Goal: Task Accomplishment & Management: Manage account settings

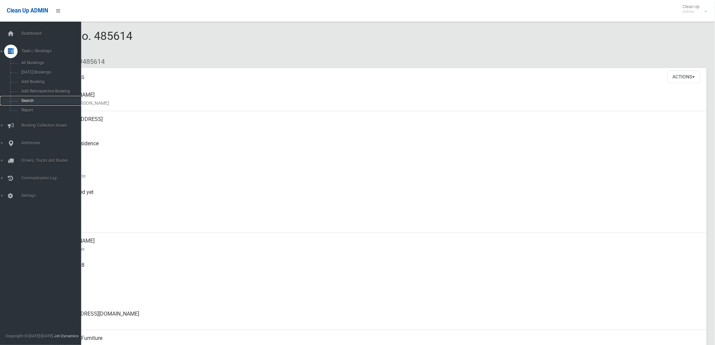
click at [19, 100] on span "Search" at bounding box center [50, 100] width 62 height 5
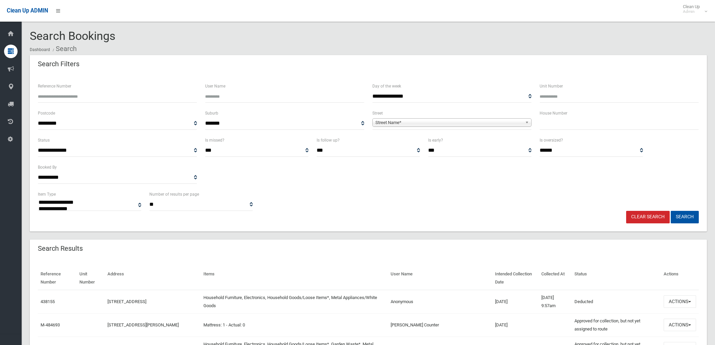
select select
click at [591, 125] on input "text" at bounding box center [619, 123] width 159 height 13
type input "**"
click at [404, 120] on span "Street Name*" at bounding box center [448, 123] width 147 height 8
type input "*****"
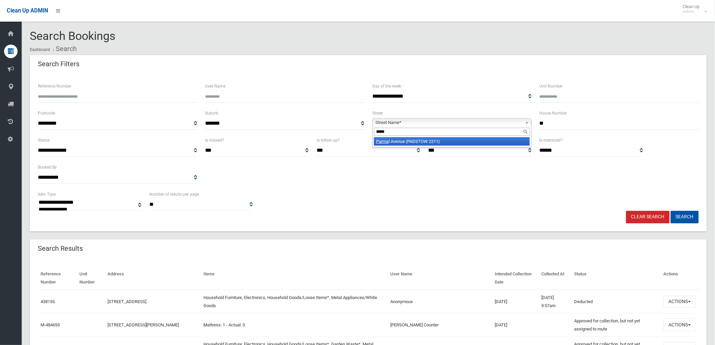
click at [401, 140] on li "Parma l Avenue (PADSTOW 2211)" at bounding box center [452, 141] width 156 height 8
click at [695, 222] on button "Search" at bounding box center [685, 217] width 28 height 13
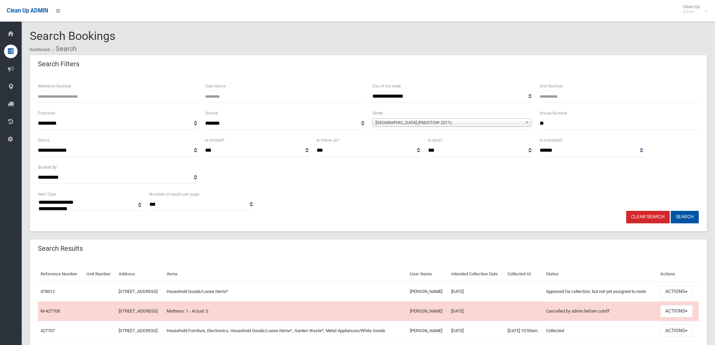
select select
click at [679, 298] on button "Actions" at bounding box center [676, 292] width 32 height 13
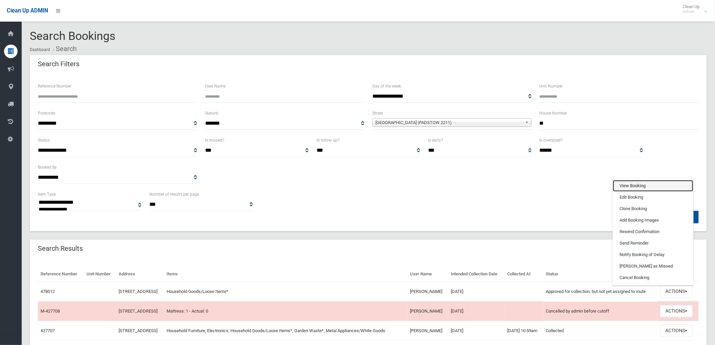
click at [638, 192] on link "View Booking" at bounding box center [653, 185] width 80 height 11
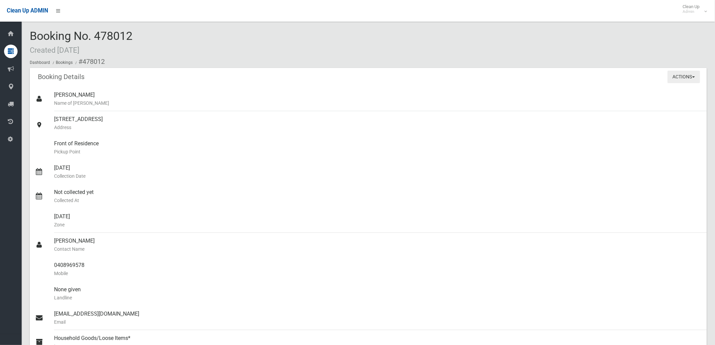
click at [671, 81] on button "Actions" at bounding box center [684, 77] width 32 height 13
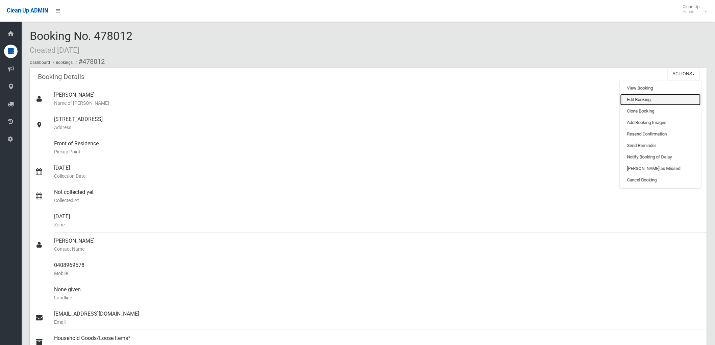
click at [661, 100] on link "Edit Booking" at bounding box center [660, 99] width 80 height 11
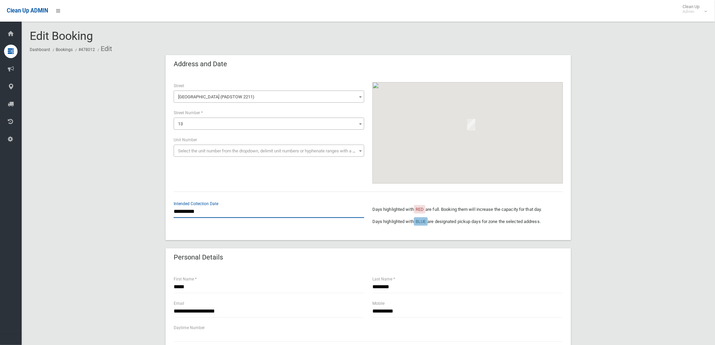
click at [188, 209] on input "**********" at bounding box center [269, 211] width 191 height 13
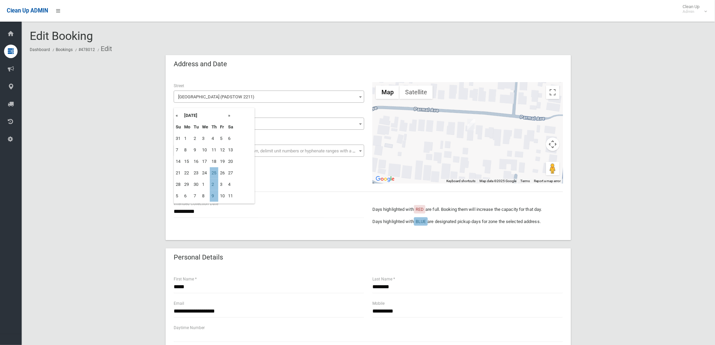
click at [229, 114] on th "»" at bounding box center [230, 115] width 8 height 11
click at [231, 114] on th "»" at bounding box center [230, 115] width 8 height 11
click at [216, 146] on td "6" at bounding box center [214, 149] width 8 height 11
type input "**********"
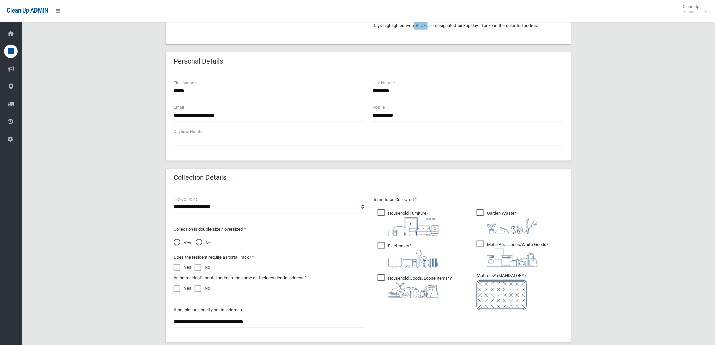
scroll to position [194, 0]
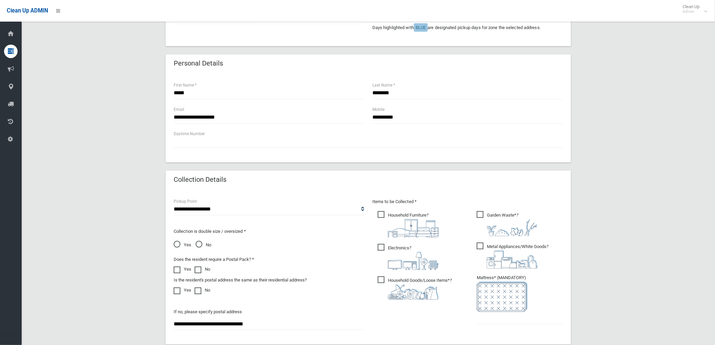
click at [394, 248] on span "Electronics ?" at bounding box center [408, 257] width 61 height 26
click at [483, 248] on span "Metal Appliances/White Goods ?" at bounding box center [513, 256] width 72 height 26
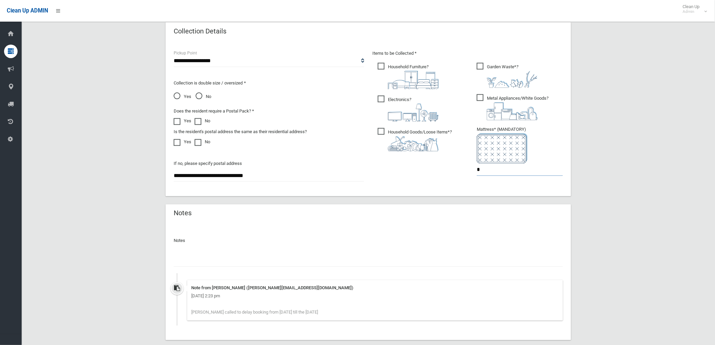
scroll to position [344, 0]
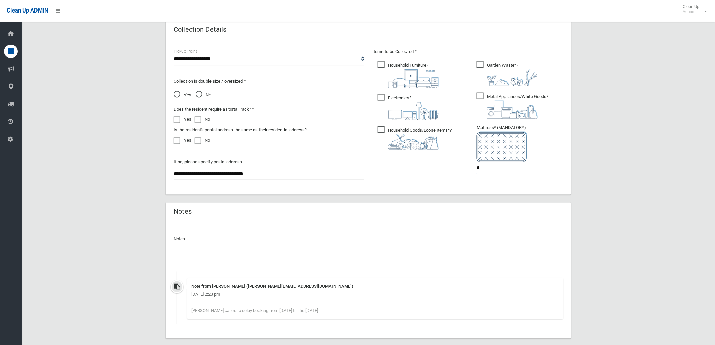
type input "*"
click at [285, 262] on input "text" at bounding box center [368, 259] width 389 height 13
type input "*"
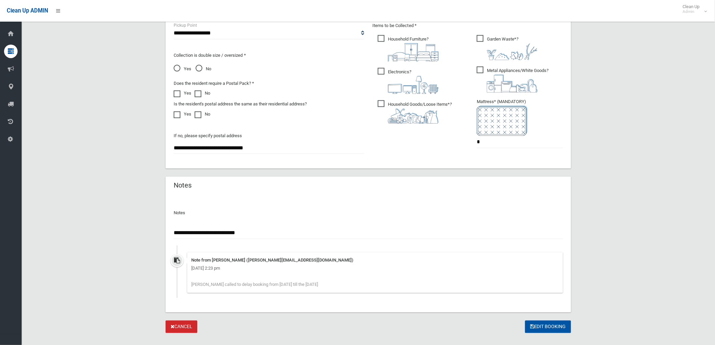
scroll to position [382, 0]
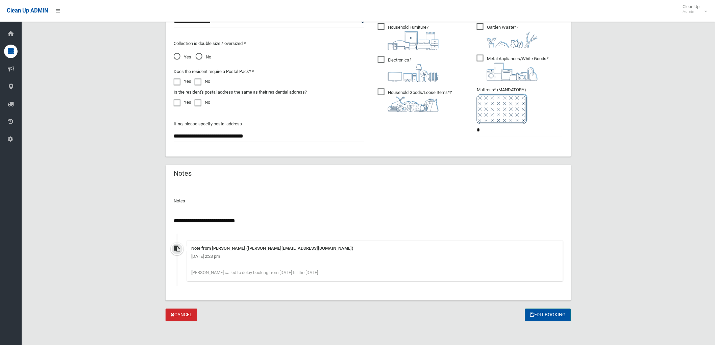
type input "**********"
click at [552, 315] on button "Edit Booking" at bounding box center [548, 315] width 46 height 13
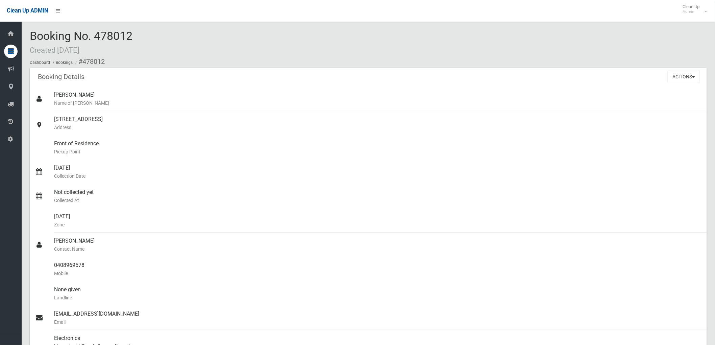
drag, startPoint x: 97, startPoint y: 34, endPoint x: 148, endPoint y: 35, distance: 50.4
click at [148, 35] on div "Booking No. 478012 Created [DATE] Dashboard Bookings #478012" at bounding box center [368, 49] width 677 height 38
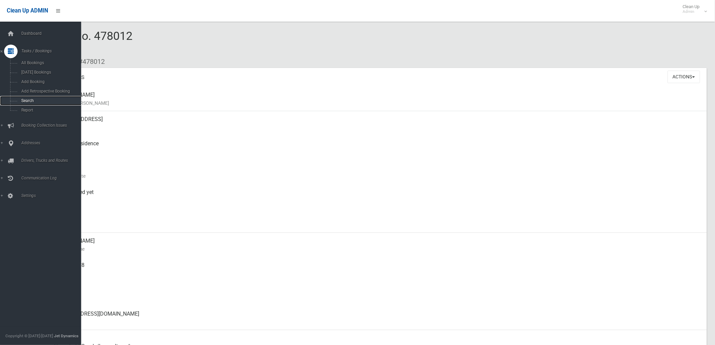
click at [19, 100] on span "Search" at bounding box center [50, 100] width 62 height 5
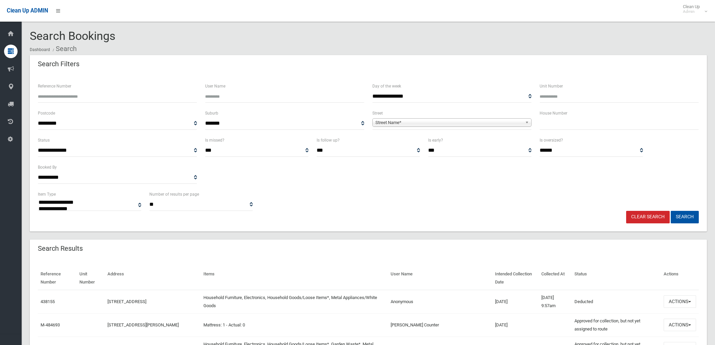
select select
click at [565, 126] on input "text" at bounding box center [619, 123] width 159 height 13
type input "**"
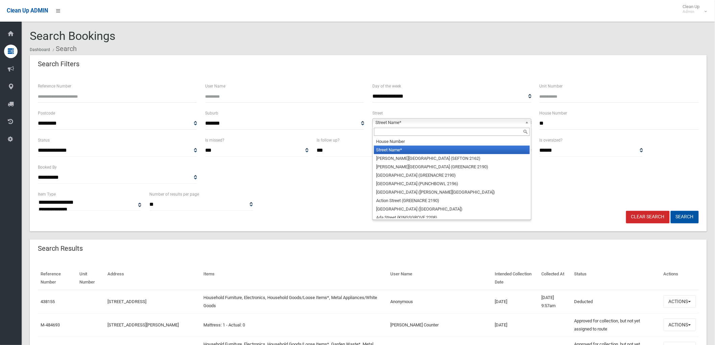
click at [521, 124] on span "Street Name*" at bounding box center [448, 123] width 147 height 8
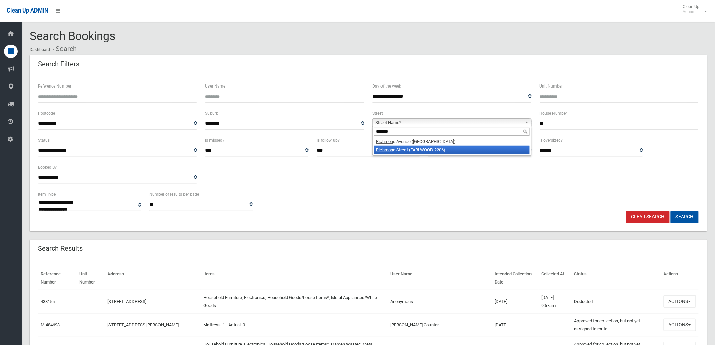
type input "*******"
click at [481, 150] on li "Richmon d Street (EARLWOOD 2206)" at bounding box center [452, 150] width 156 height 8
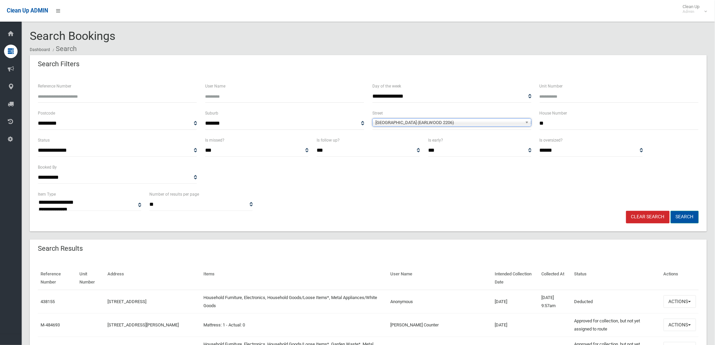
click at [690, 223] on button "Search" at bounding box center [685, 217] width 28 height 13
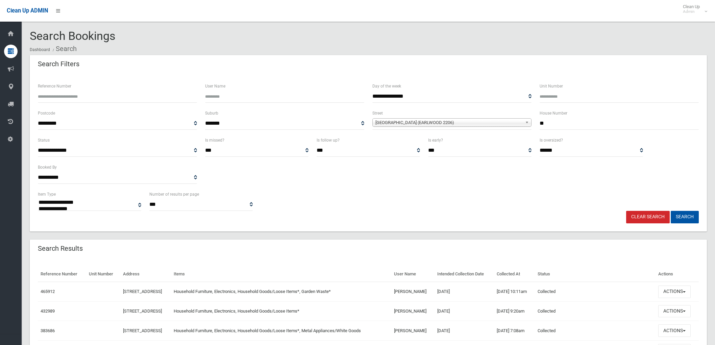
select select
click at [686, 292] on span "button" at bounding box center [684, 291] width 3 height 1
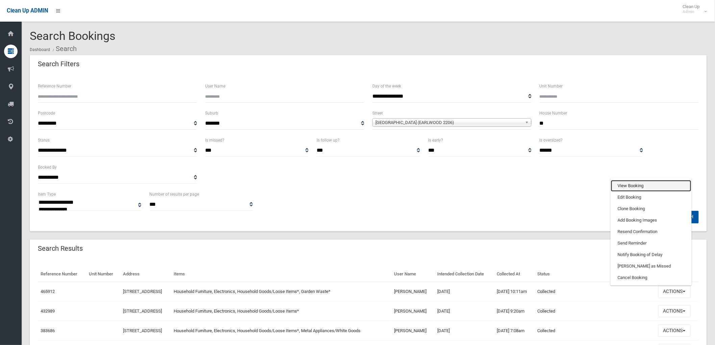
click at [641, 182] on link "View Booking" at bounding box center [651, 185] width 80 height 11
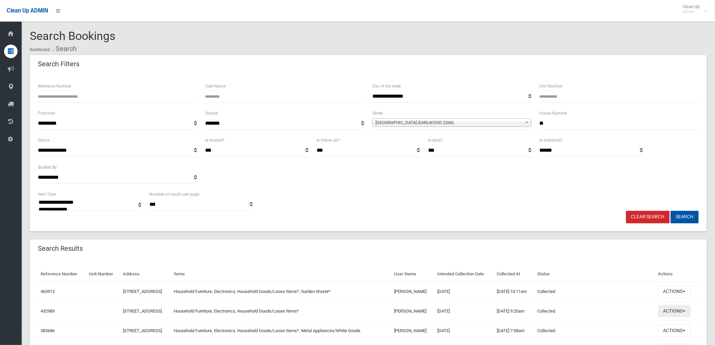
click at [670, 314] on button "Actions" at bounding box center [674, 311] width 32 height 13
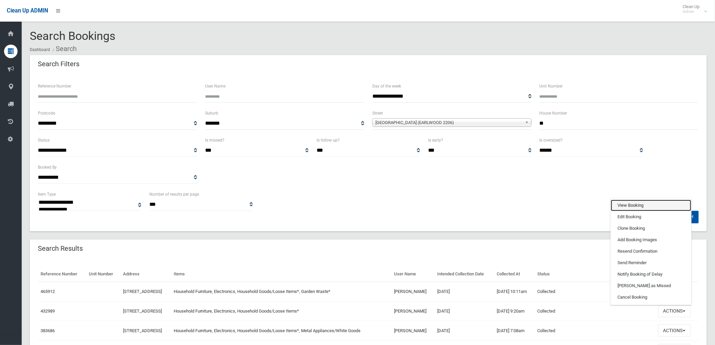
click at [632, 201] on link "View Booking" at bounding box center [651, 205] width 80 height 11
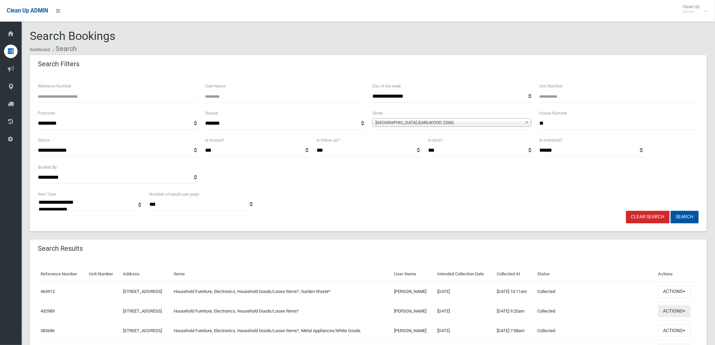
click at [679, 308] on button "Actions" at bounding box center [674, 311] width 32 height 13
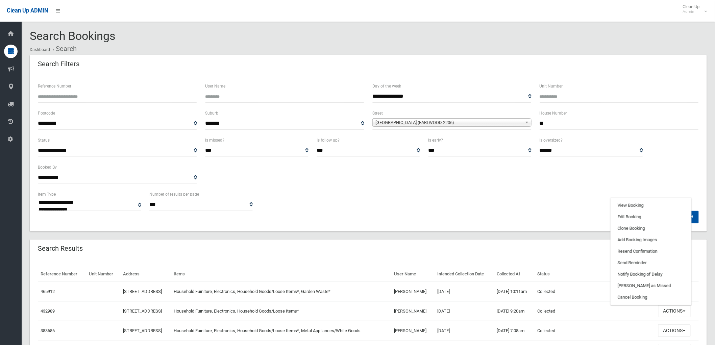
click at [545, 254] on div "Search Results" at bounding box center [368, 249] width 677 height 19
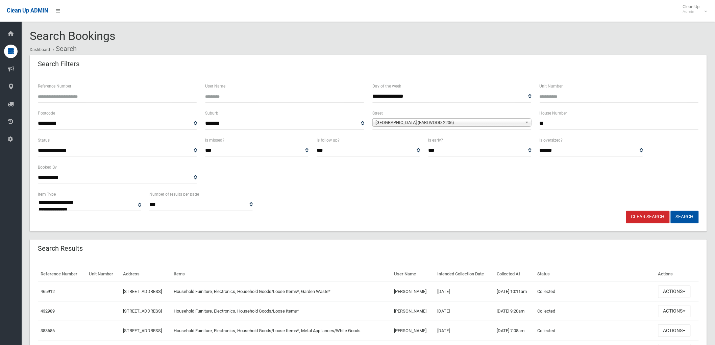
click at [638, 216] on link "Clear Search" at bounding box center [648, 217] width 44 height 13
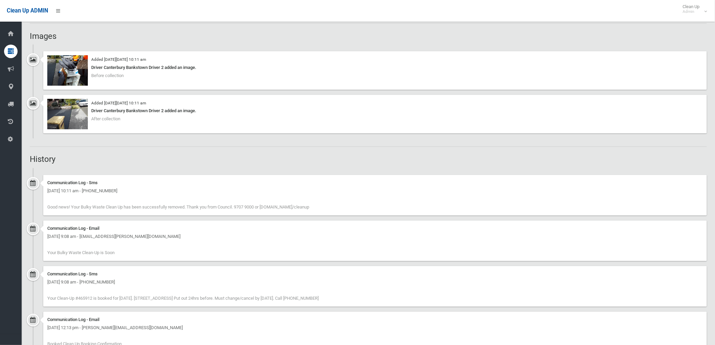
scroll to position [274, 0]
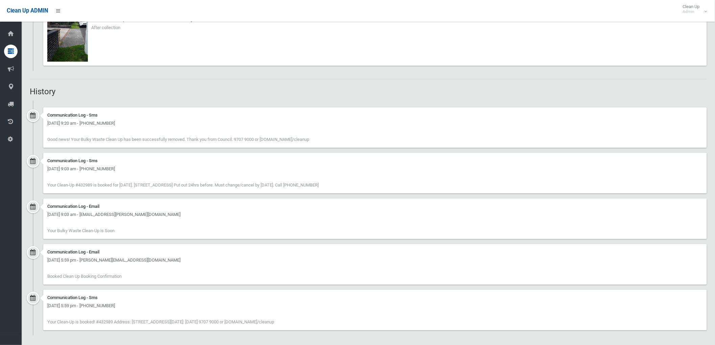
scroll to position [538, 0]
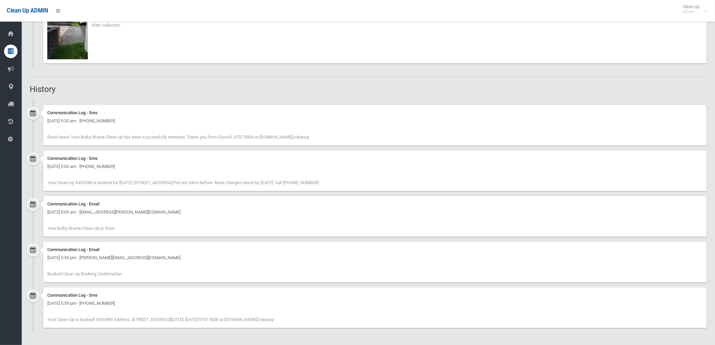
drag, startPoint x: 332, startPoint y: 317, endPoint x: 169, endPoint y: 158, distance: 227.7
click at [169, 159] on ul "Communication Log - Sms [DATE] 9:20 am - [PHONE_NUMBER] Good news! Your Bulky W…" at bounding box center [368, 215] width 677 height 235
click at [169, 107] on div "Communication Log - Sms [DATE] 9:20 am - [PHONE_NUMBER] Good news! Your Bulky W…" at bounding box center [375, 125] width 664 height 41
drag, startPoint x: 44, startPoint y: 318, endPoint x: 334, endPoint y: 319, distance: 289.6
click at [334, 319] on div "Communication Log - Sms [DATE] 5:59 pm - [PHONE_NUMBER] Your Clean-Up is booked…" at bounding box center [375, 307] width 664 height 41
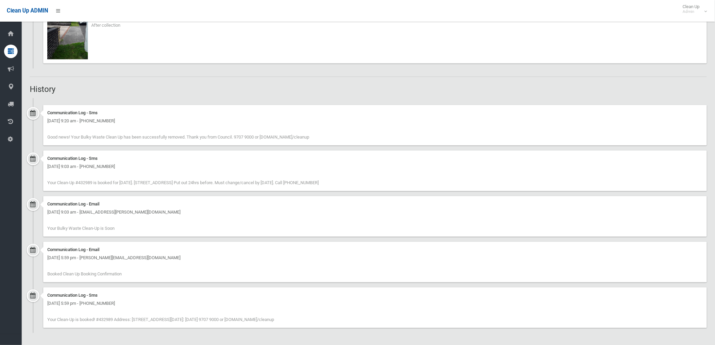
click at [328, 322] on div "Communication Log - Sms Wednesday 25th December 2024 - 5:59 pm - +61422080549 Y…" at bounding box center [375, 307] width 664 height 41
click at [328, 320] on div "Communication Log - Sms Wednesday 25th December 2024 - 5:59 pm - +61422080549 Y…" at bounding box center [375, 307] width 664 height 41
drag, startPoint x: 325, startPoint y: 320, endPoint x: 30, endPoint y: 315, distance: 295.0
click at [30, 315] on div "Communication Log - Sms Wednesday 25th December 2024 - 5:59 pm - +61422080549 Y…" at bounding box center [368, 310] width 677 height 46
click at [45, 312] on div "Communication Log - Sms Wednesday 25th December 2024 - 5:59 pm - +61422080549 Y…" at bounding box center [375, 307] width 664 height 41
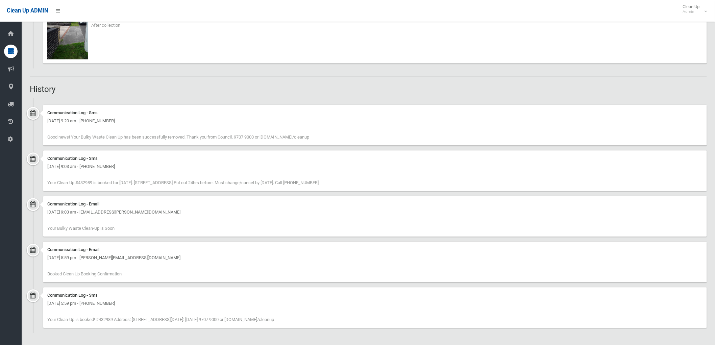
drag, startPoint x: 168, startPoint y: 302, endPoint x: 34, endPoint y: 306, distance: 133.2
click at [34, 306] on div "Communication Log - Sms Wednesday 25th December 2024 - 5:59 pm - +61422080549 Y…" at bounding box center [368, 310] width 677 height 46
click at [49, 305] on div "Wednesday 25th December 2024 - 5:59 pm - +61422080549" at bounding box center [375, 303] width 656 height 8
drag, startPoint x: 46, startPoint y: 302, endPoint x: 174, endPoint y: 305, distance: 128.1
click at [174, 305] on div "Communication Log - Sms Wednesday 25th December 2024 - 5:59 pm - +61422080549 Y…" at bounding box center [375, 307] width 664 height 41
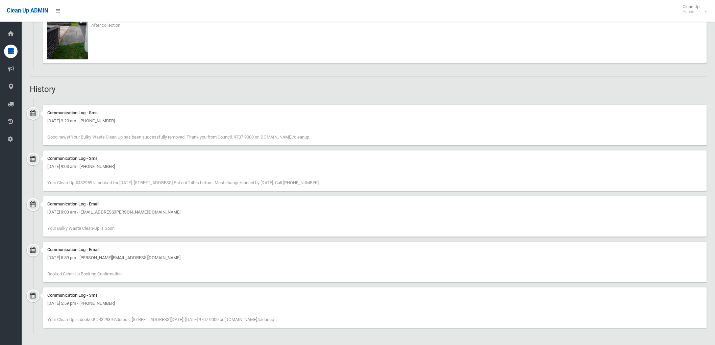
click at [173, 305] on div "Wednesday 25th December 2024 - 5:59 pm - +61422080549" at bounding box center [375, 303] width 656 height 8
drag, startPoint x: 168, startPoint y: 302, endPoint x: 44, endPoint y: 299, distance: 123.7
click at [44, 299] on div "Communication Log - Sms Wednesday 25th December 2024 - 5:59 pm - +61422080549 Y…" at bounding box center [375, 307] width 664 height 41
click at [49, 300] on div "Wednesday 25th December 2024 - 5:59 pm - +61422080549" at bounding box center [375, 303] width 656 height 8
drag, startPoint x: 49, startPoint y: 300, endPoint x: 158, endPoint y: 301, distance: 109.2
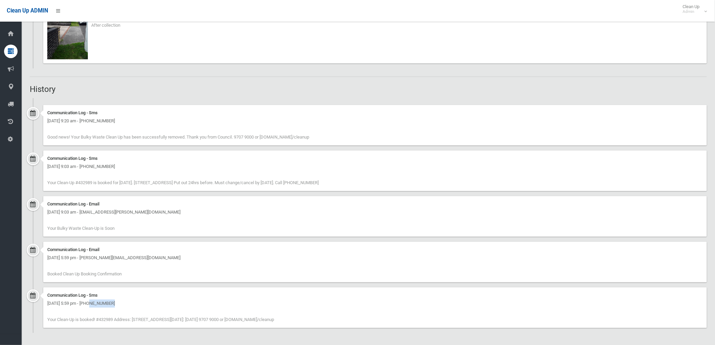
click at [153, 309] on div "Communication Log - Sms Wednesday 25th December 2024 - 5:59 pm - +61422080549 Y…" at bounding box center [375, 307] width 664 height 41
click at [176, 308] on div "Communication Log - Sms Wednesday 25th December 2024 - 5:59 pm - +61422080549 Y…" at bounding box center [375, 307] width 664 height 41
drag, startPoint x: 176, startPoint y: 308, endPoint x: 46, endPoint y: 303, distance: 130.5
click at [46, 303] on div "Communication Log - Sms Wednesday 25th December 2024 - 5:59 pm - +61422080549 Y…" at bounding box center [375, 307] width 664 height 41
click at [48, 304] on div "Wednesday 25th December 2024 - 5:59 pm - +61422080549" at bounding box center [375, 303] width 656 height 8
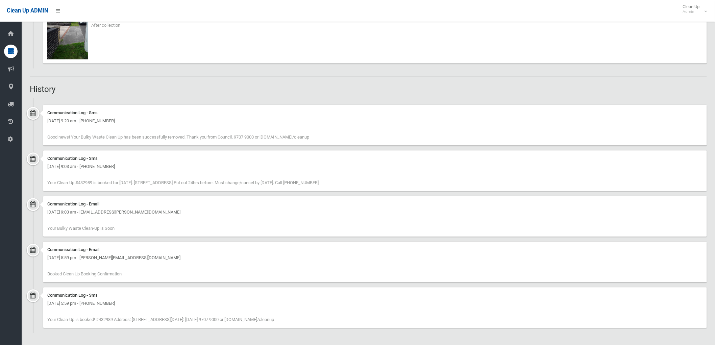
drag, startPoint x: 48, startPoint y: 304, endPoint x: 195, endPoint y: 292, distance: 147.5
click at [195, 292] on div "Communication Log - Sms Wednesday 25th December 2024 - 5:59 pm - +61422080549 Y…" at bounding box center [375, 307] width 664 height 41
click at [183, 305] on div "Wednesday 25th December 2024 - 5:59 pm - +61422080549" at bounding box center [375, 303] width 656 height 8
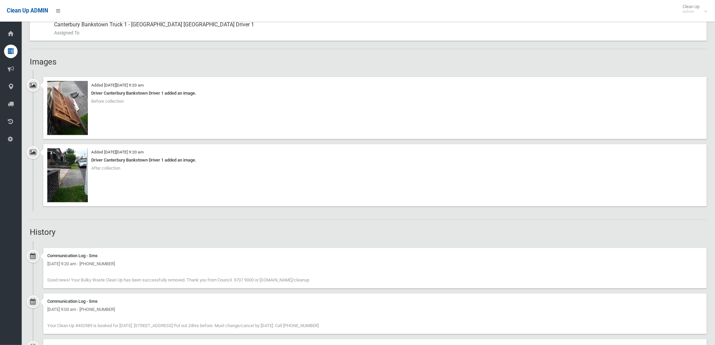
scroll to position [413, 0]
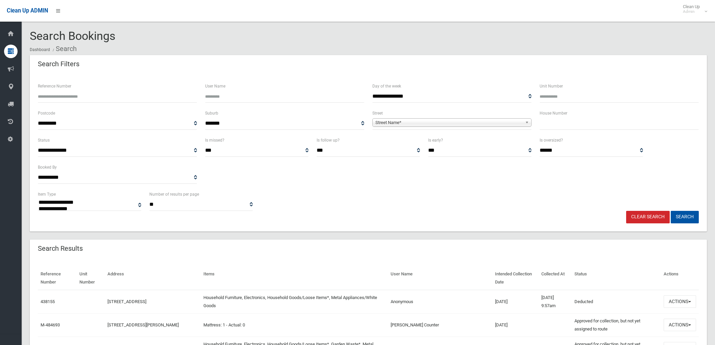
select select
click at [553, 120] on input "text" at bounding box center [619, 123] width 159 height 13
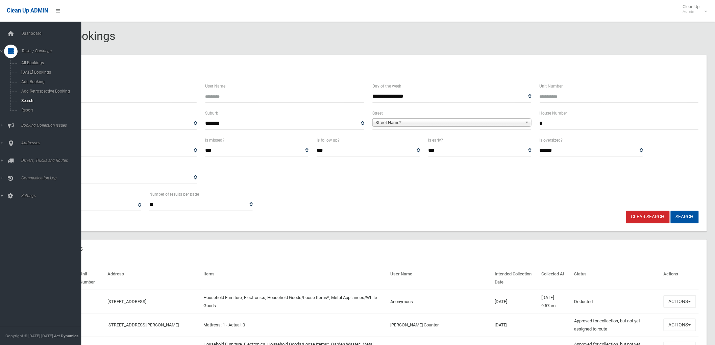
type input "*"
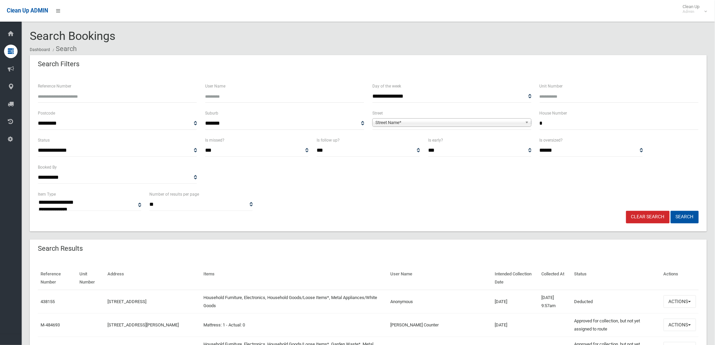
click at [507, 124] on span "Street Name*" at bounding box center [448, 123] width 147 height 8
type input "***"
click at [437, 148] on li "Gas coigne Road (YAGOONA 2199)" at bounding box center [452, 150] width 156 height 8
click at [548, 123] on input "*" at bounding box center [619, 123] width 159 height 13
type input "***"
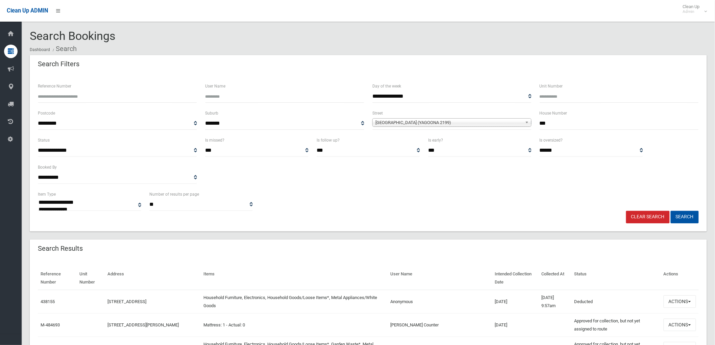
click at [671, 211] on button "Search" at bounding box center [685, 217] width 28 height 13
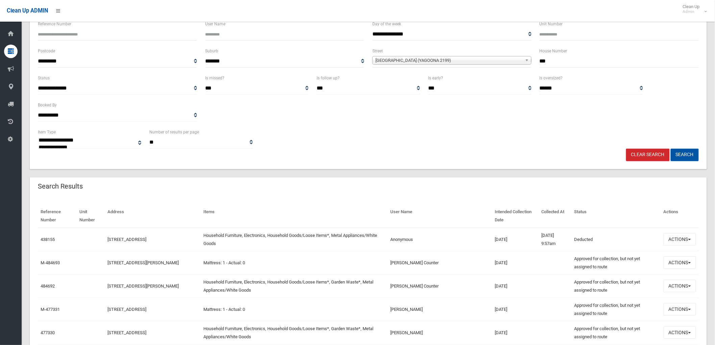
scroll to position [38, 0]
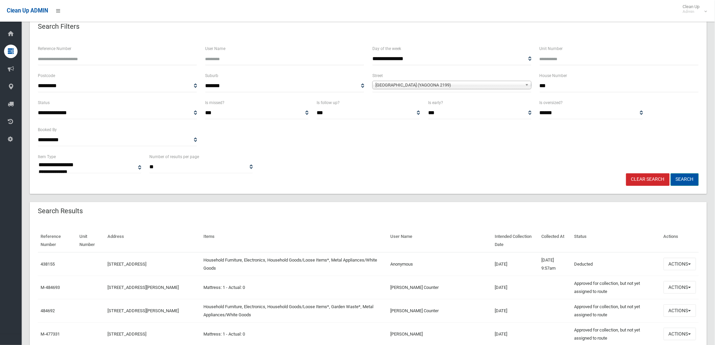
drag, startPoint x: 692, startPoint y: 173, endPoint x: 690, endPoint y: 179, distance: 6.1
click at [690, 178] on button "Search" at bounding box center [685, 179] width 28 height 13
click at [690, 179] on button "Search" at bounding box center [685, 179] width 28 height 13
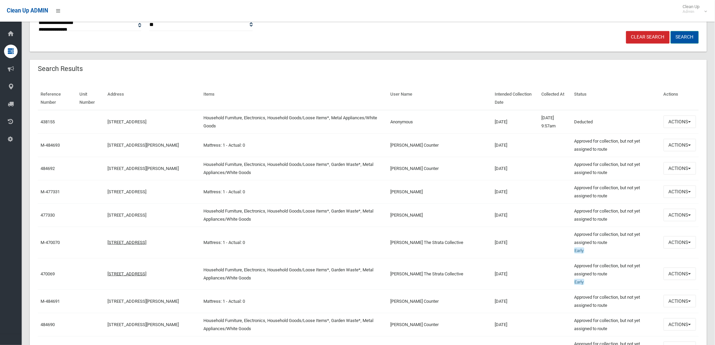
scroll to position [225, 0]
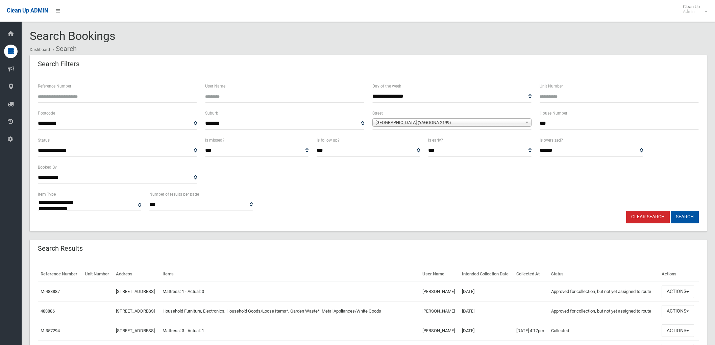
select select
drag, startPoint x: 0, startPoint y: 0, endPoint x: 678, endPoint y: 325, distance: 752.1
click at [678, 318] on button "Actions" at bounding box center [678, 311] width 32 height 13
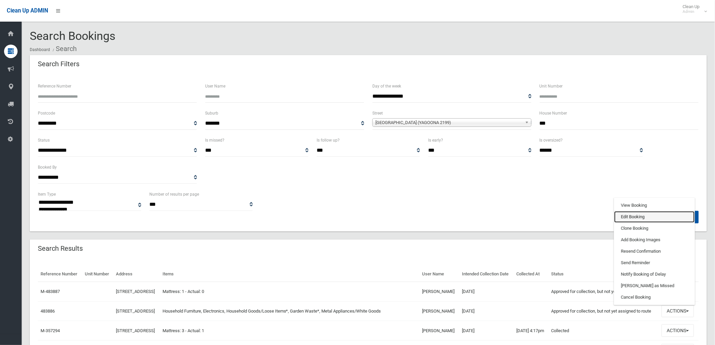
click at [650, 223] on link "Edit Booking" at bounding box center [654, 216] width 80 height 11
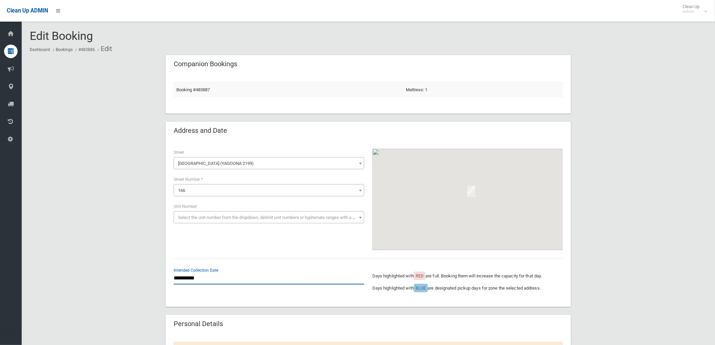
click at [203, 276] on input "**********" at bounding box center [269, 278] width 191 height 13
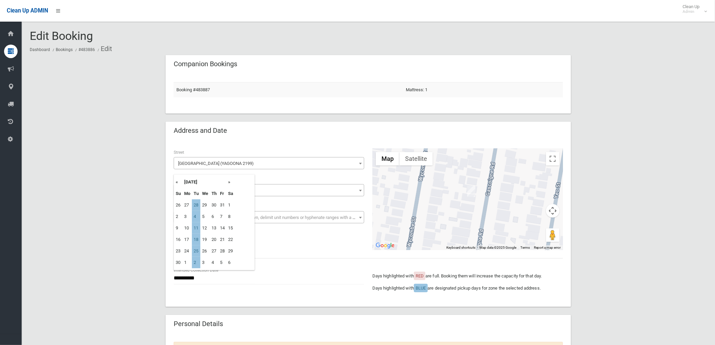
click at [177, 181] on th "«" at bounding box center [178, 181] width 8 height 11
click at [176, 181] on th "«" at bounding box center [178, 181] width 8 height 11
click at [195, 255] on td "30" at bounding box center [196, 250] width 8 height 11
type input "**********"
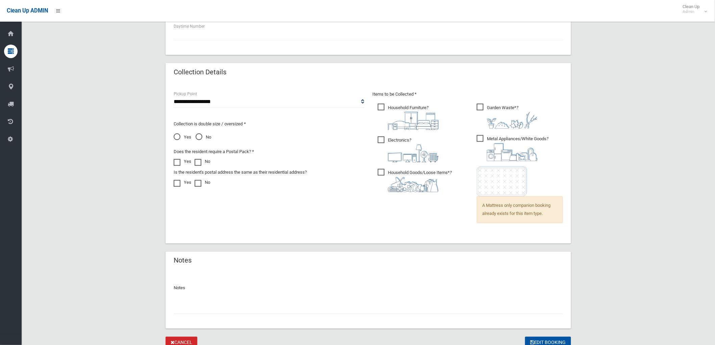
scroll to position [433, 0]
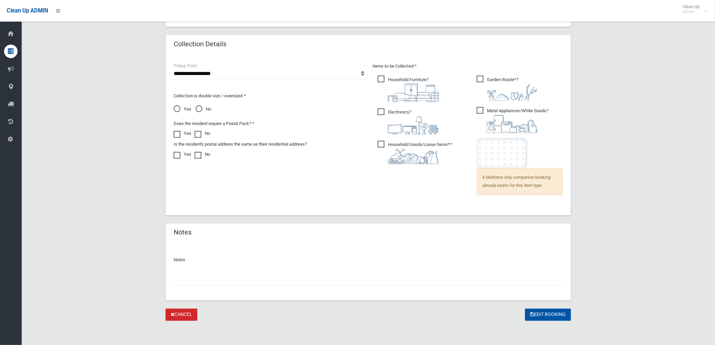
click at [283, 272] on div at bounding box center [368, 277] width 389 height 18
click at [274, 291] on div "Notes" at bounding box center [369, 272] width 406 height 58
click at [285, 275] on input "text" at bounding box center [368, 280] width 389 height 13
click at [200, 110] on span "No" at bounding box center [204, 109] width 16 height 8
click at [261, 279] on input "**********" at bounding box center [368, 280] width 389 height 13
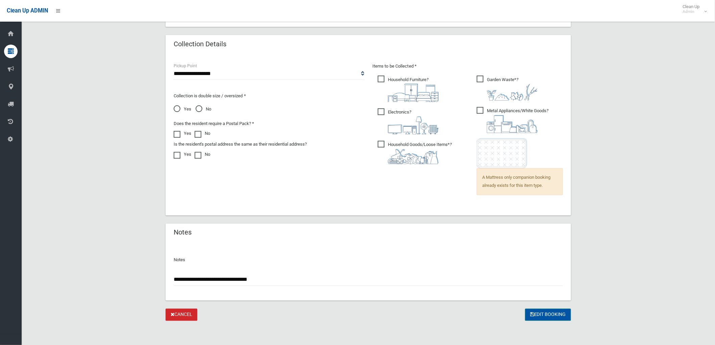
type input "**********"
click at [555, 314] on button "Edit Booking" at bounding box center [548, 315] width 46 height 13
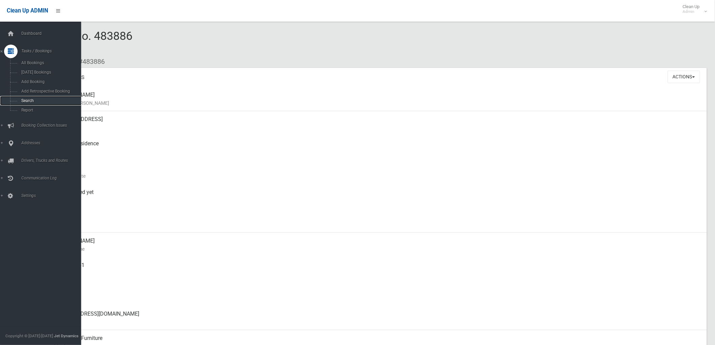
click at [24, 97] on link "Search" at bounding box center [43, 100] width 87 height 9
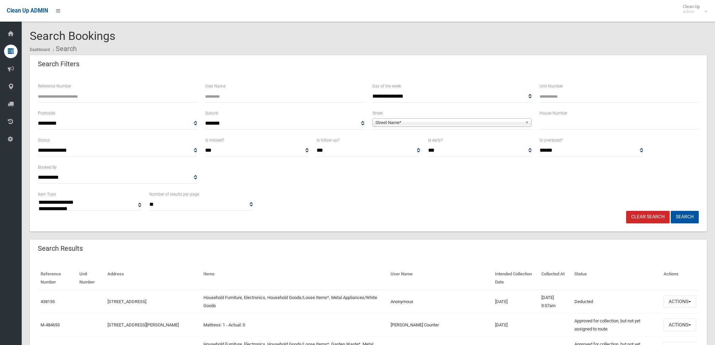
select select
click at [578, 129] on input "text" at bounding box center [619, 123] width 159 height 13
click at [464, 124] on span "Street Name*" at bounding box center [448, 123] width 147 height 8
type input "**"
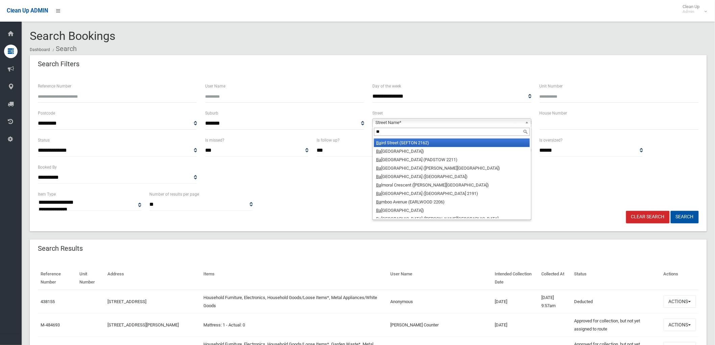
scroll to position [34, 0]
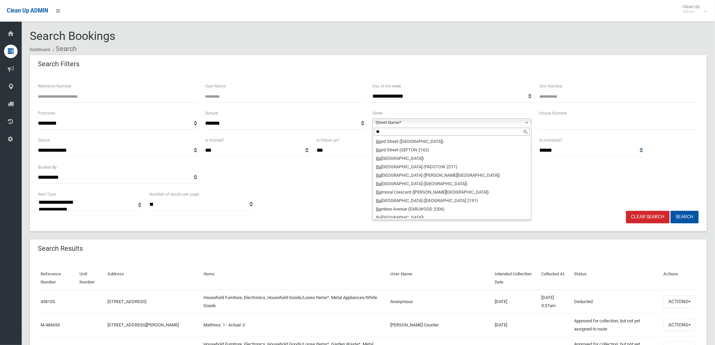
drag, startPoint x: 421, startPoint y: 131, endPoint x: 319, endPoint y: 127, distance: 102.1
click at [319, 127] on div "**********" at bounding box center [368, 122] width 669 height 27
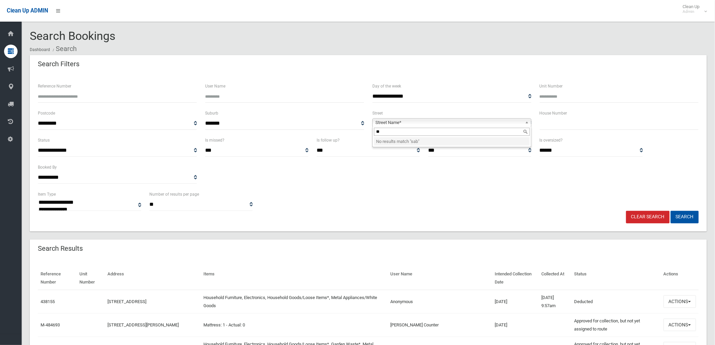
type input "*"
type input "***"
click at [434, 145] on li "Fab os Place ([GEOGRAPHIC_DATA])" at bounding box center [452, 141] width 156 height 8
click at [689, 214] on button "Search" at bounding box center [685, 217] width 28 height 13
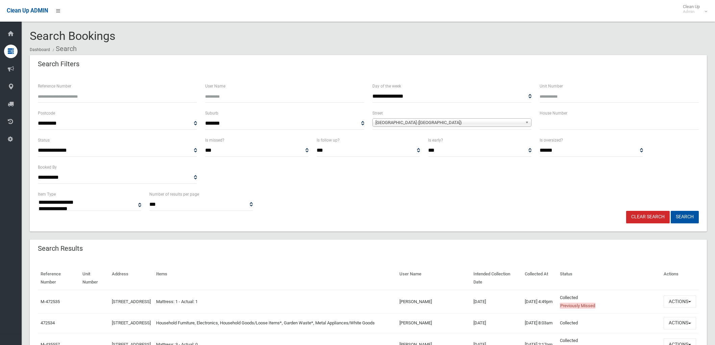
select select
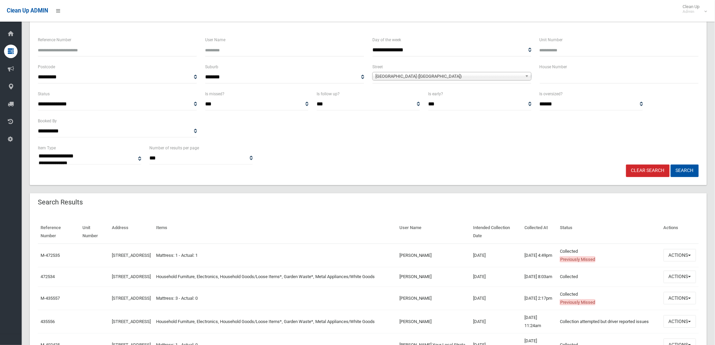
scroll to position [150, 0]
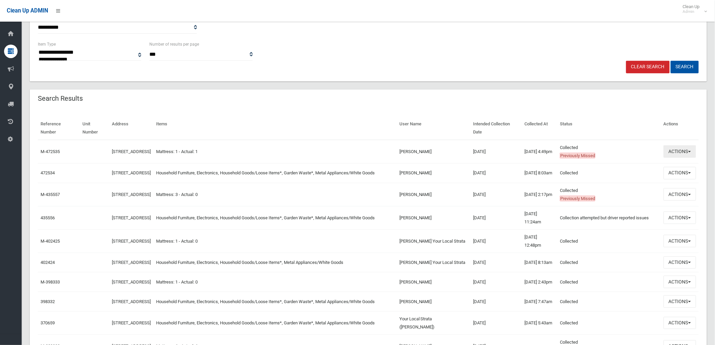
click at [679, 154] on button "Actions" at bounding box center [680, 151] width 32 height 13
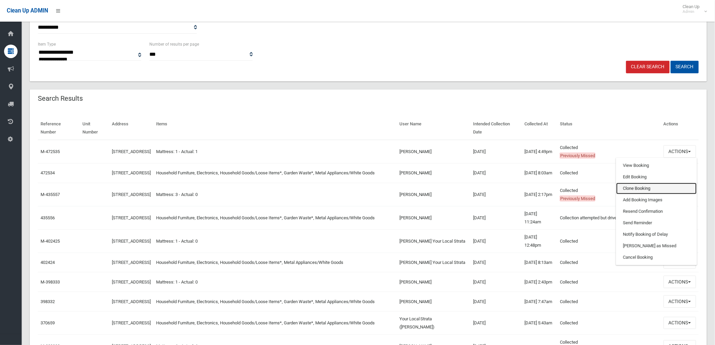
click at [654, 186] on link "Clone Booking" at bounding box center [656, 188] width 80 height 11
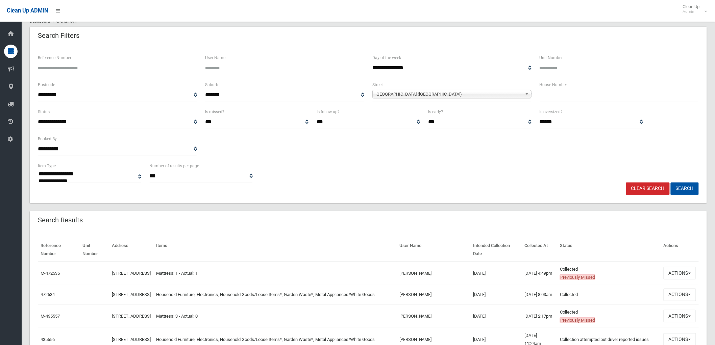
scroll to position [0, 0]
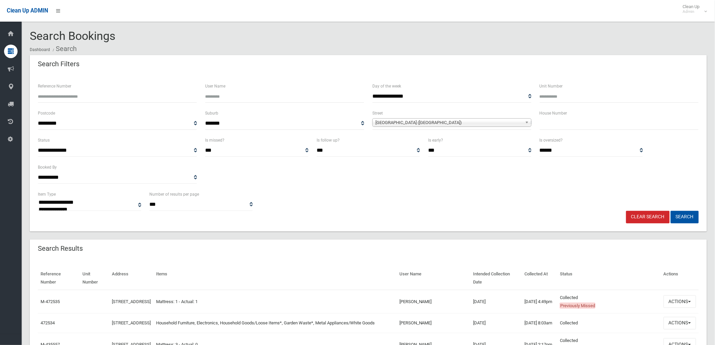
click at [572, 128] on input "text" at bounding box center [619, 123] width 159 height 13
click at [151, 320] on link "1 Fabos Place, CROYDON PARK NSW 2133" at bounding box center [131, 322] width 39 height 5
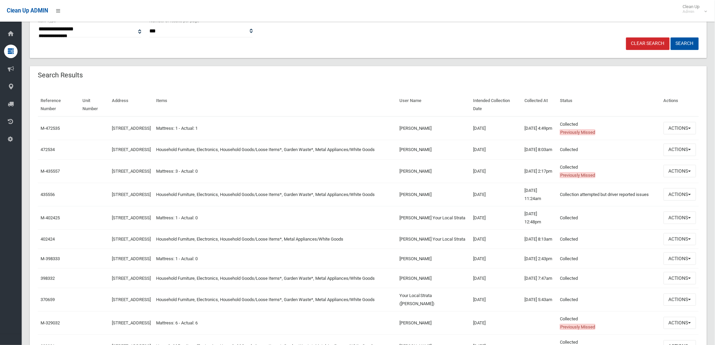
scroll to position [188, 0]
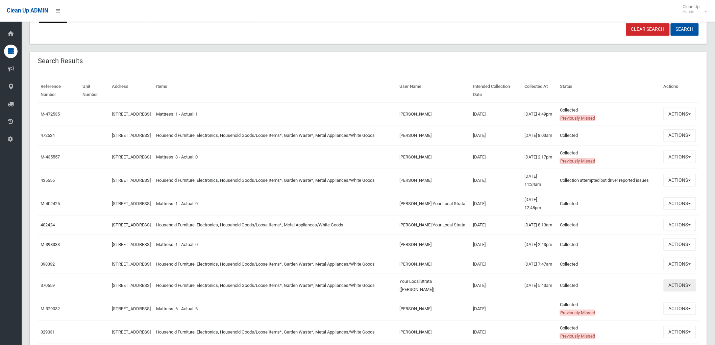
click at [685, 292] on button "Actions" at bounding box center [680, 285] width 32 height 13
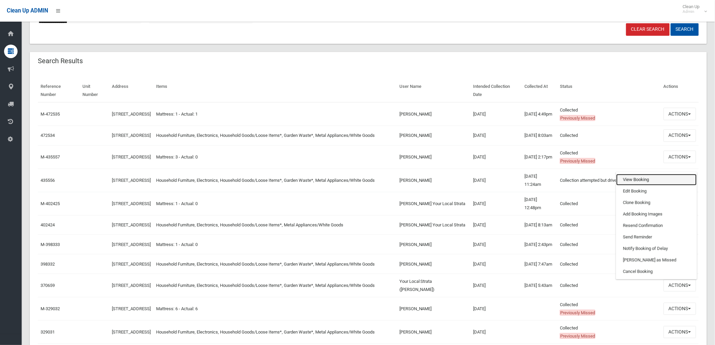
click at [661, 186] on link "View Booking" at bounding box center [656, 179] width 80 height 11
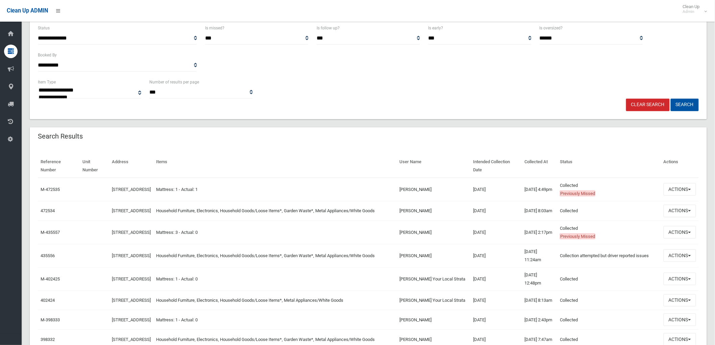
scroll to position [0, 0]
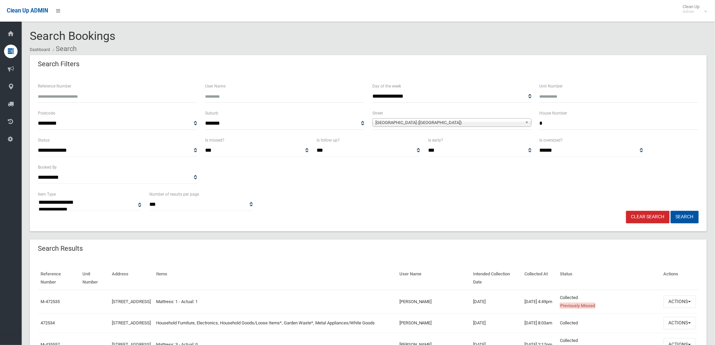
drag, startPoint x: 522, startPoint y: 131, endPoint x: 416, endPoint y: 118, distance: 106.9
click at [416, 118] on div "**********" at bounding box center [368, 122] width 669 height 27
type input "*"
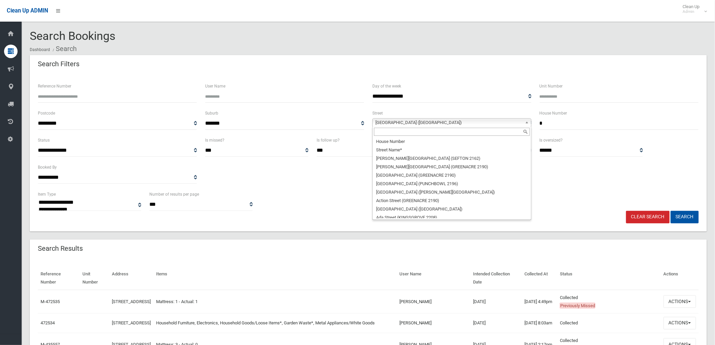
click at [440, 123] on span "[GEOGRAPHIC_DATA] ([GEOGRAPHIC_DATA])" at bounding box center [448, 123] width 147 height 8
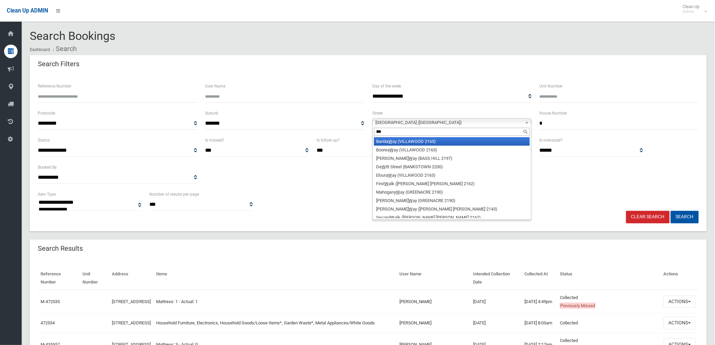
type input "****"
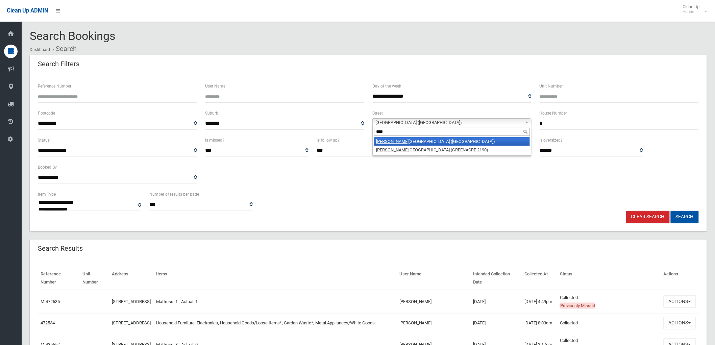
drag, startPoint x: 435, startPoint y: 135, endPoint x: 434, endPoint y: 139, distance: 3.9
click at [434, 138] on div "**** Wang ee Road (LAKEMBA 2195) Wang ee Road (GREENACRE 2190)" at bounding box center [451, 140] width 159 height 29
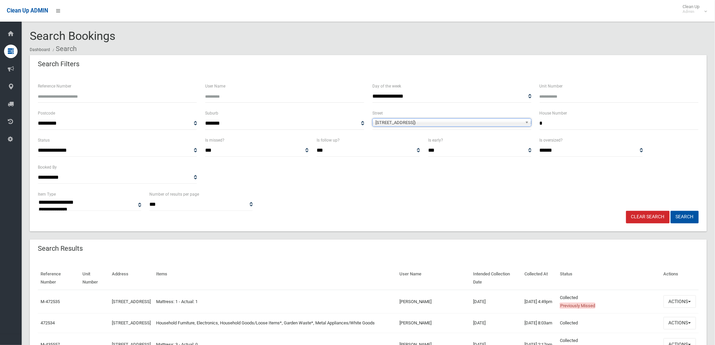
click at [434, 139] on label "Is early?" at bounding box center [435, 140] width 15 height 7
click at [434, 144] on select "*** ***** *********" at bounding box center [479, 150] width 103 height 13
click at [684, 217] on button "Search" at bounding box center [685, 217] width 28 height 13
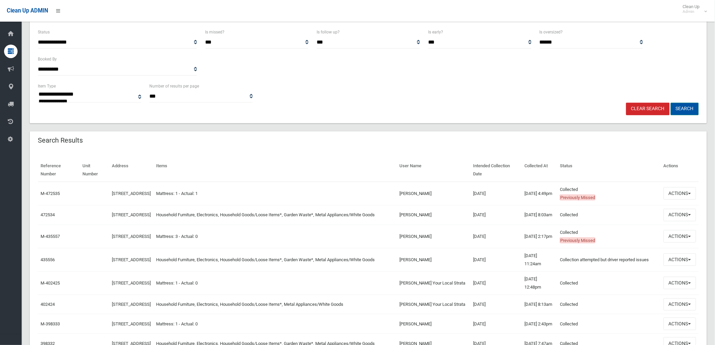
scroll to position [113, 0]
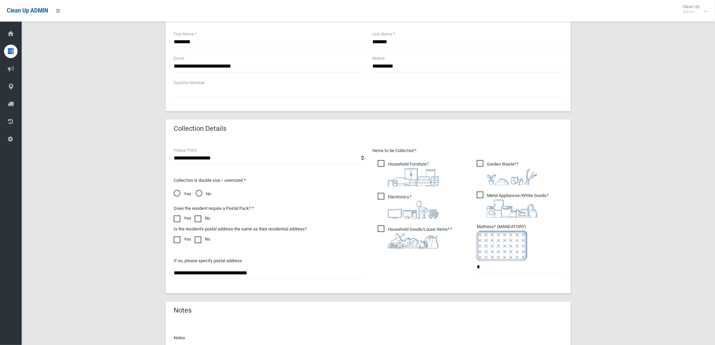
scroll to position [323, 0]
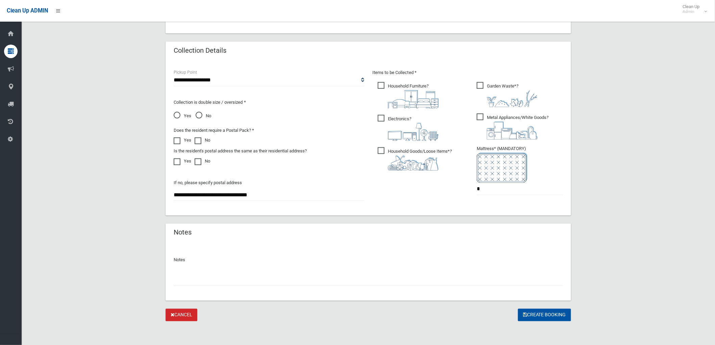
click at [410, 155] on img at bounding box center [413, 162] width 51 height 15
click at [400, 117] on span "Electronics ?" at bounding box center [408, 128] width 61 height 26
click at [407, 82] on span "Household Furniture ?" at bounding box center [408, 95] width 61 height 26
click at [515, 118] on span "Metal Appliances/White Goods ?" at bounding box center [513, 127] width 72 height 26
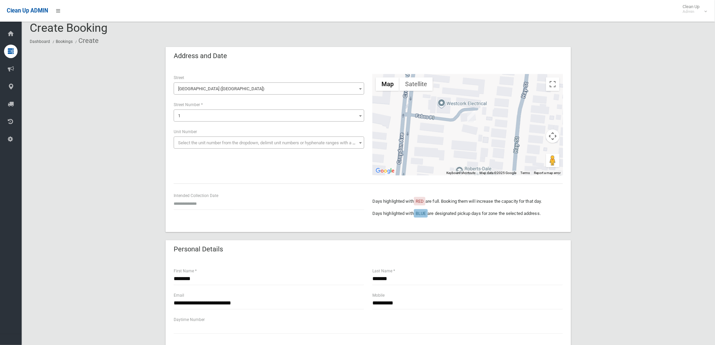
scroll to position [0, 0]
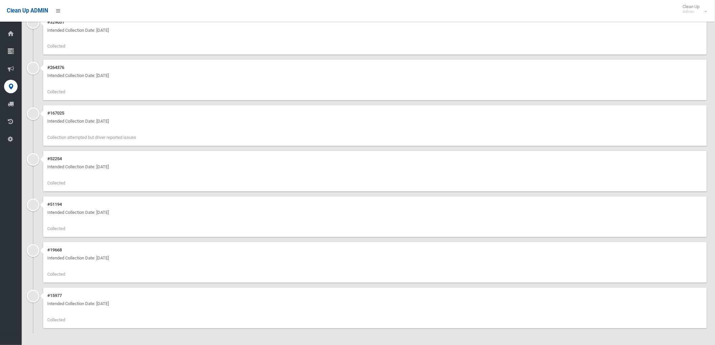
scroll to position [505, 0]
drag, startPoint x: 134, startPoint y: 304, endPoint x: 44, endPoint y: 293, distance: 91.0
click at [43, 294] on div "#15977 Intended Collection Date: 29/06/2017 Collected" at bounding box center [375, 307] width 664 height 41
click at [47, 262] on div "#19668 Intended Collection Date: 07/09/2017 Collected" at bounding box center [375, 262] width 664 height 41
drag, startPoint x: 47, startPoint y: 254, endPoint x: 123, endPoint y: 251, distance: 75.7
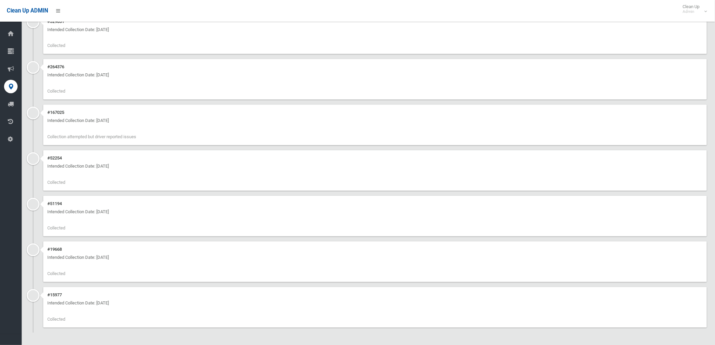
click at [123, 251] on div "#19668 Intended Collection Date: 07/09/2017 Collected" at bounding box center [375, 262] width 664 height 41
click at [124, 255] on div "Intended Collection Date: 07/09/2017" at bounding box center [375, 258] width 656 height 8
drag, startPoint x: 124, startPoint y: 256, endPoint x: 52, endPoint y: 39, distance: 228.3
click at [52, 41] on ul "#M-472535 Intended Collection Date: 04/08/2025 Collected At: 04/08/2025 16:49pm…" at bounding box center [368, 33] width 677 height 600
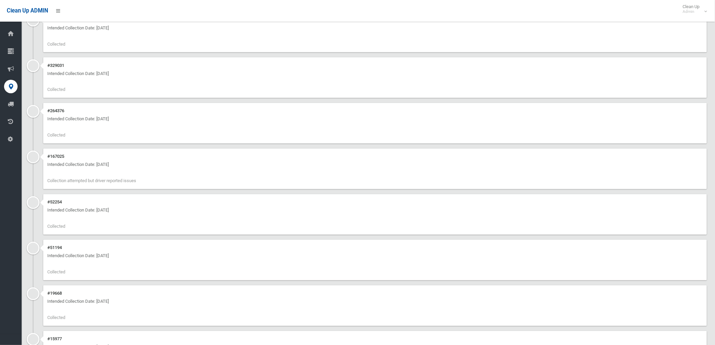
scroll to position [355, 0]
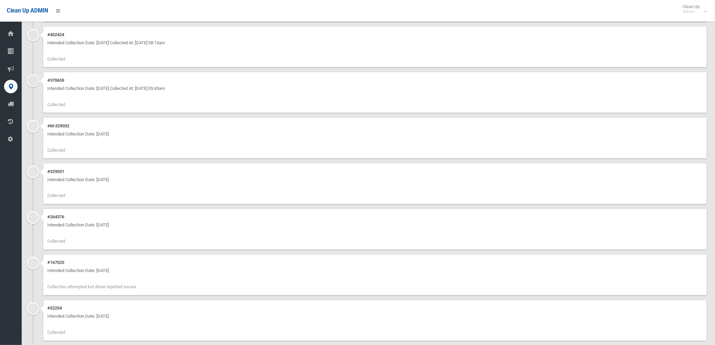
click at [136, 175] on div "#329031 Intended Collection Date: 03/10/2023 Collected" at bounding box center [375, 184] width 664 height 41
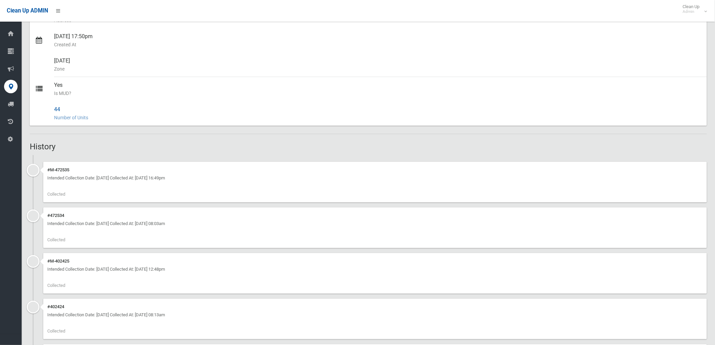
scroll to position [0, 0]
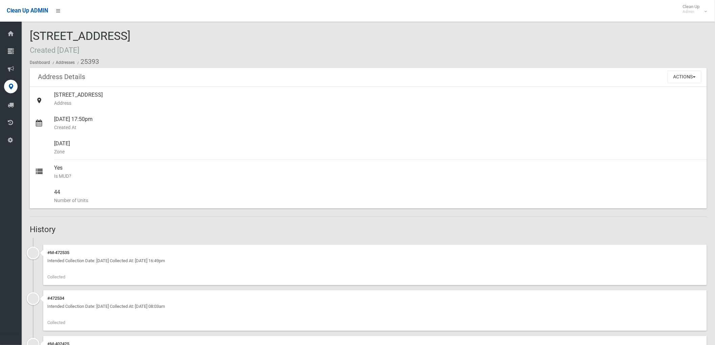
click at [131, 52] on div "1 Fabos Place, CROYDON PARK NSW 2133 Created 01/03/2017 Dashboard Addresses 253…" at bounding box center [368, 49] width 677 height 38
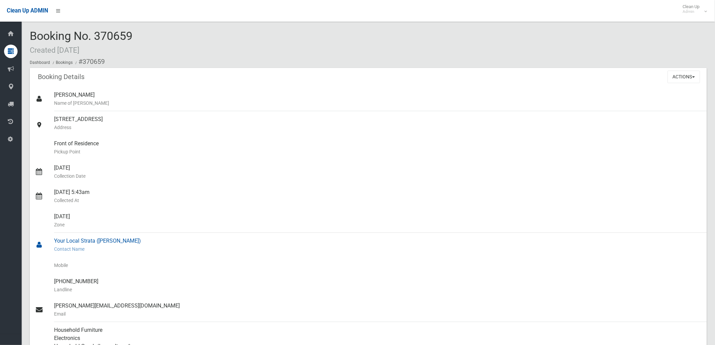
drag, startPoint x: 51, startPoint y: 237, endPoint x: 95, endPoint y: 239, distance: 44.4
click at [95, 239] on link "Your Local Strata ([PERSON_NAME]) Contact Name" at bounding box center [368, 245] width 677 height 24
click at [128, 279] on div "[PHONE_NUMBER] Landline" at bounding box center [377, 285] width 647 height 24
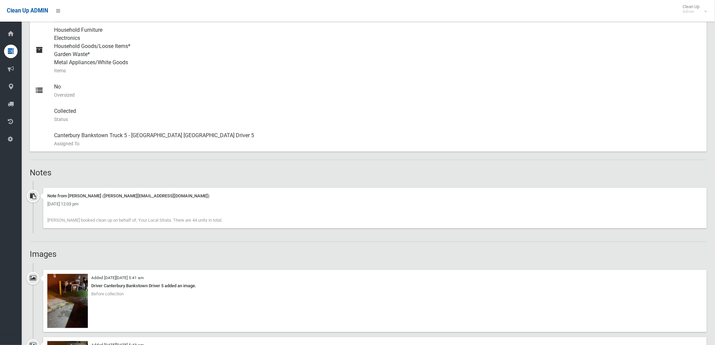
scroll to position [450, 0]
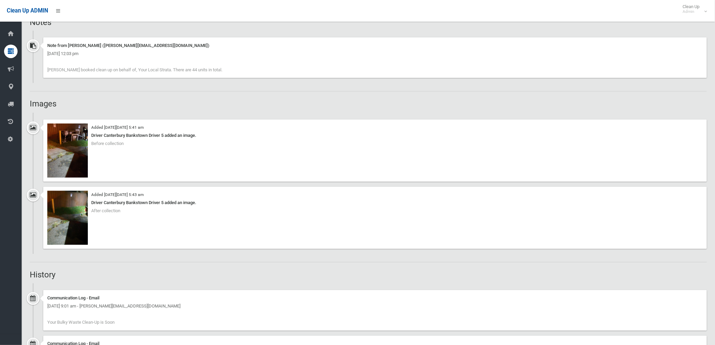
drag, startPoint x: 154, startPoint y: 68, endPoint x: 206, endPoint y: 72, distance: 52.2
click at [206, 72] on div "Note from [PERSON_NAME] ([PERSON_NAME][EMAIL_ADDRESS][DOMAIN_NAME]) [DATE] 12:0…" at bounding box center [375, 58] width 664 height 41
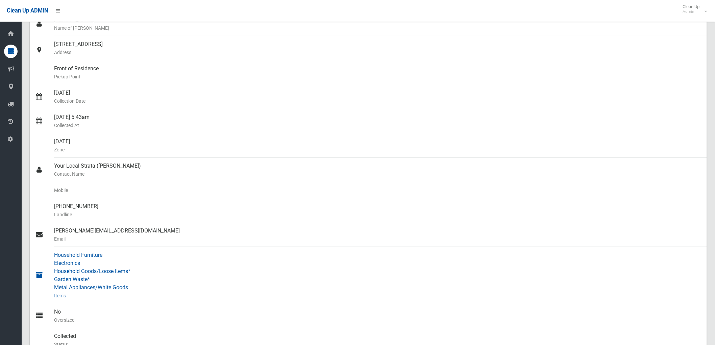
scroll to position [0, 0]
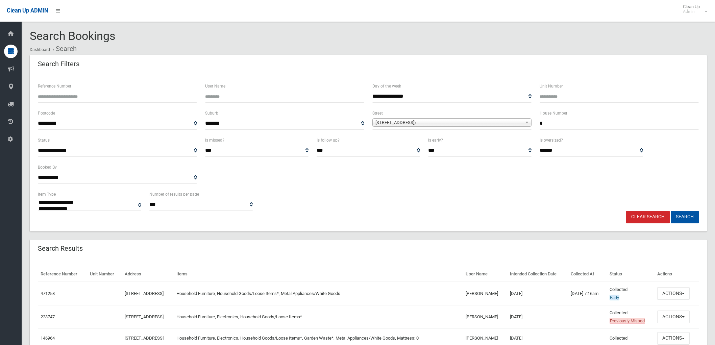
select select
click at [687, 289] on button "Actions" at bounding box center [673, 293] width 32 height 13
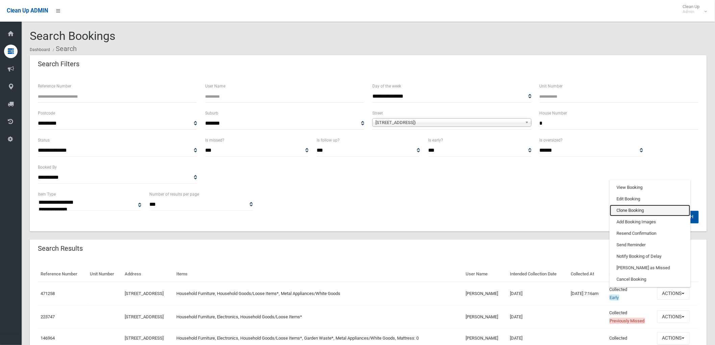
click at [647, 207] on link "Clone Booking" at bounding box center [650, 210] width 80 height 11
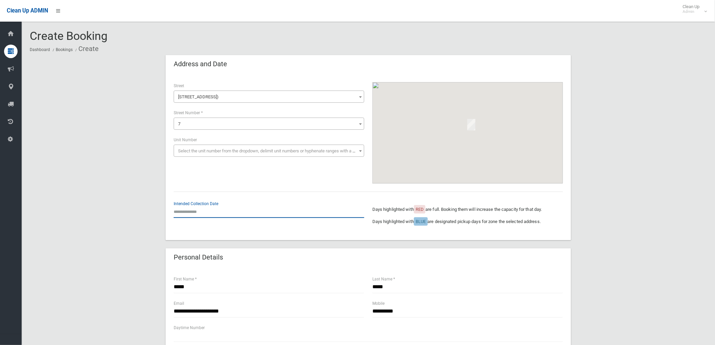
click at [198, 210] on input "text" at bounding box center [269, 211] width 191 height 13
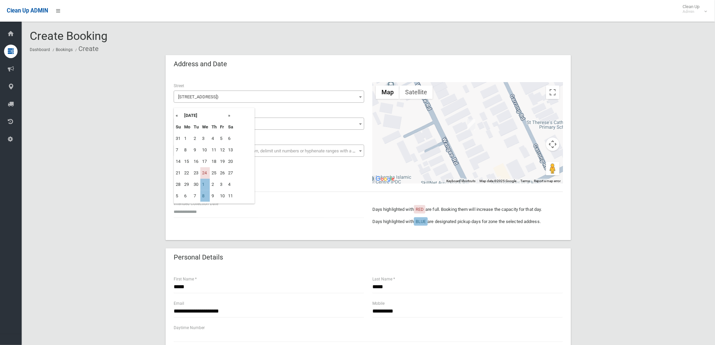
type input "**********"
click at [214, 187] on div "**********" at bounding box center [369, 157] width 406 height 166
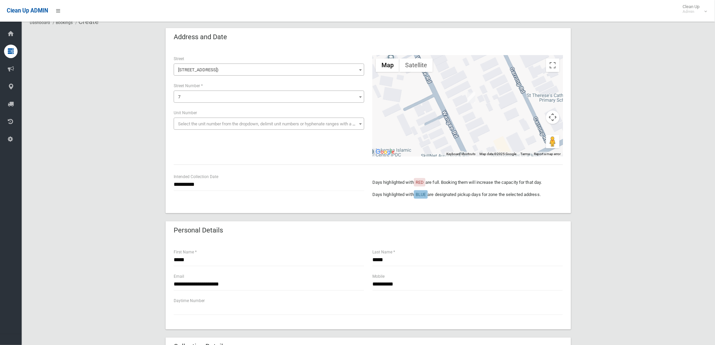
scroll to position [113, 0]
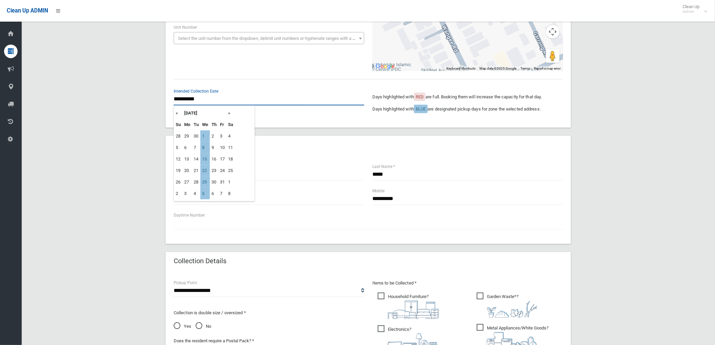
click at [221, 104] on input "**********" at bounding box center [269, 99] width 191 height 13
click at [178, 112] on th "«" at bounding box center [178, 112] width 8 height 11
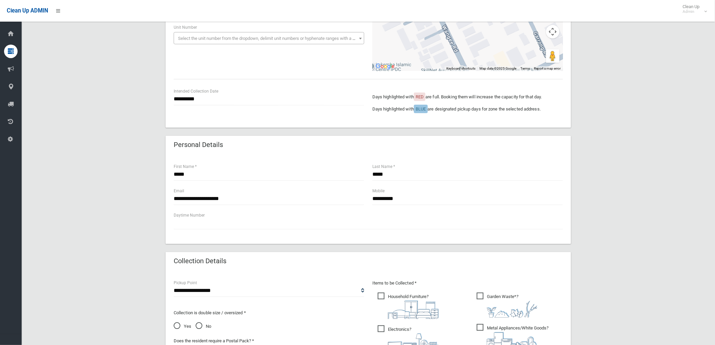
click at [283, 119] on div "**********" at bounding box center [368, 104] width 397 height 32
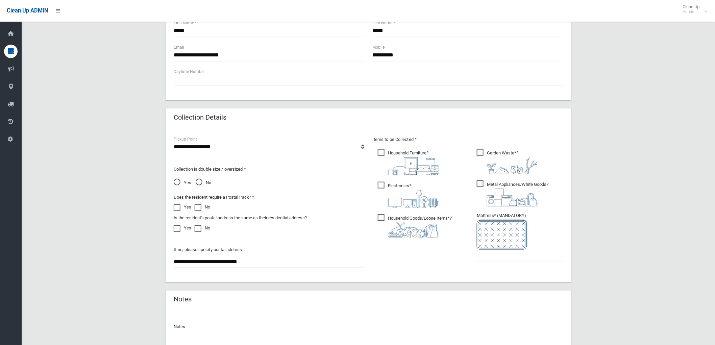
scroll to position [263, 0]
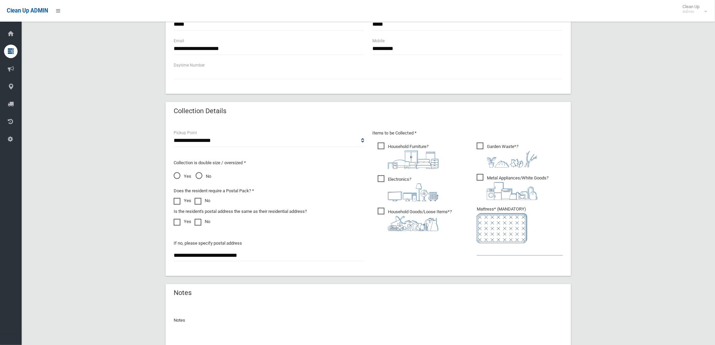
click at [489, 252] on input "text" at bounding box center [520, 249] width 86 height 13
type input "*"
click at [393, 181] on span "Electronics ?" at bounding box center [408, 188] width 61 height 26
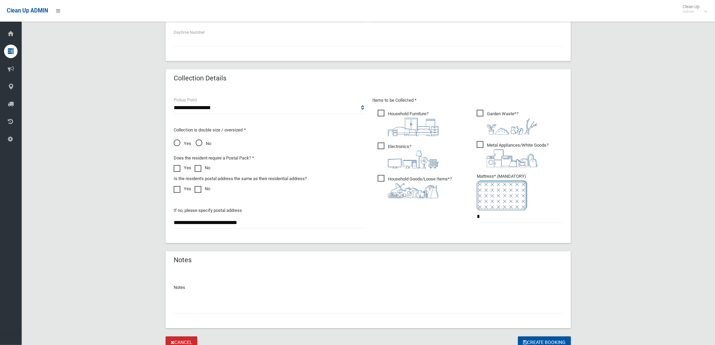
scroll to position [323, 0]
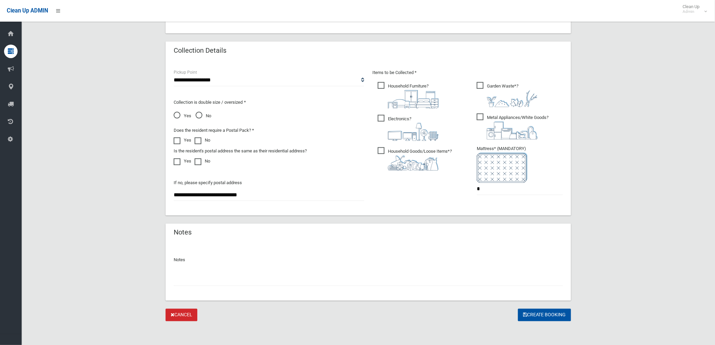
click at [261, 274] on input "text" at bounding box center [368, 280] width 389 height 13
type input "*"
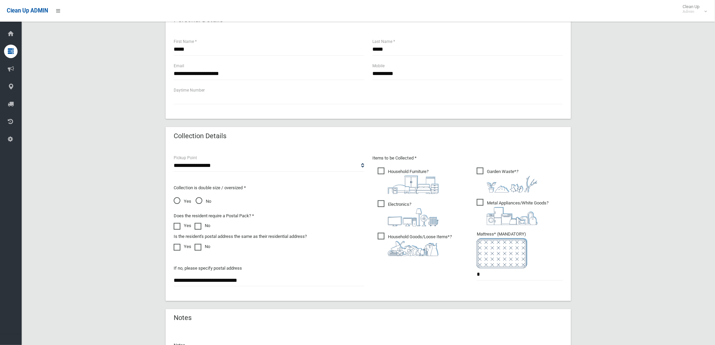
scroll to position [173, 0]
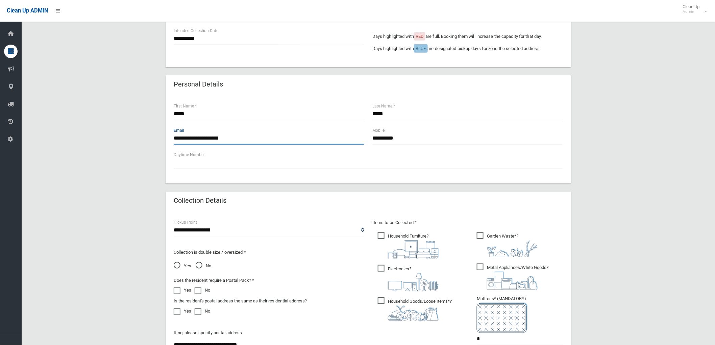
click at [267, 133] on input "**********" at bounding box center [269, 138] width 191 height 13
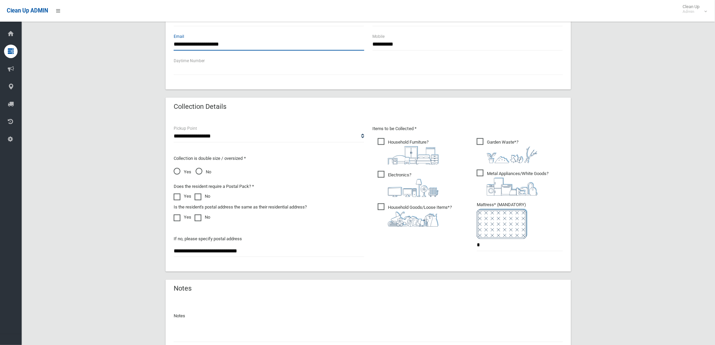
scroll to position [323, 0]
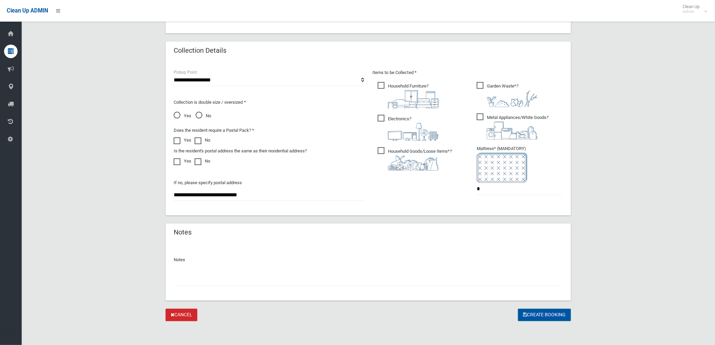
click at [548, 316] on button "Create Booking" at bounding box center [544, 315] width 53 height 13
